Goal: Complete application form

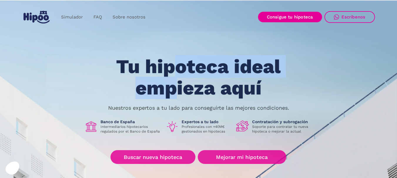
click at [178, 100] on div "Tu hipoteca ideal empieza aquí Nuestros expertos a tu lado para conseguirte las…" at bounding box center [198, 132] width 352 height 153
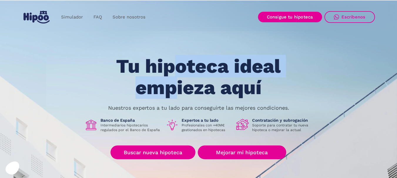
click at [178, 77] on h1 "Tu hipoteca ideal empieza aquí" at bounding box center [198, 77] width 222 height 43
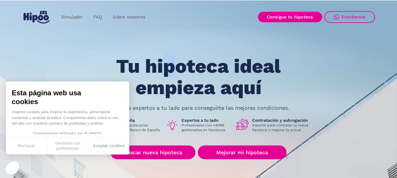
click at [170, 76] on h1 "Tu hipoteca ideal empieza aquí" at bounding box center [198, 77] width 222 height 43
click at [196, 77] on h1 "Tu hipoteca ideal empieza aquí" at bounding box center [198, 77] width 222 height 43
drag, startPoint x: 198, startPoint y: 77, endPoint x: 185, endPoint y: 73, distance: 12.7
click at [185, 73] on h1 "Tu hipoteca ideal empieza aquí" at bounding box center [198, 77] width 222 height 43
